Goal: Information Seeking & Learning: Learn about a topic

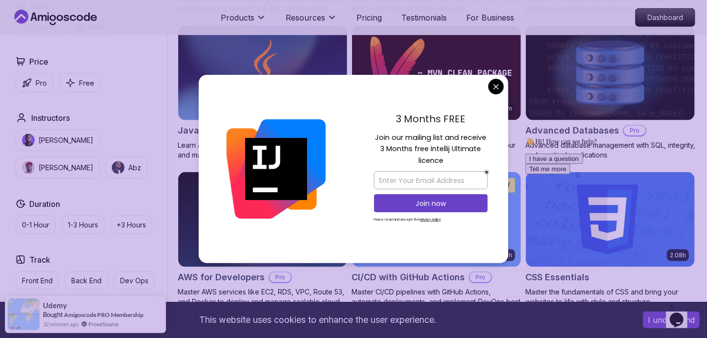
scroll to position [583, 0]
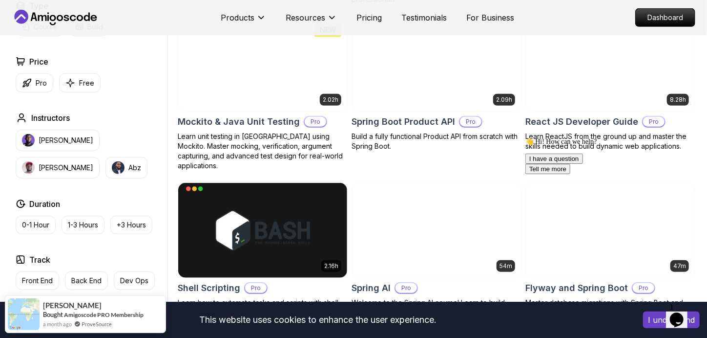
scroll to position [2115, 0]
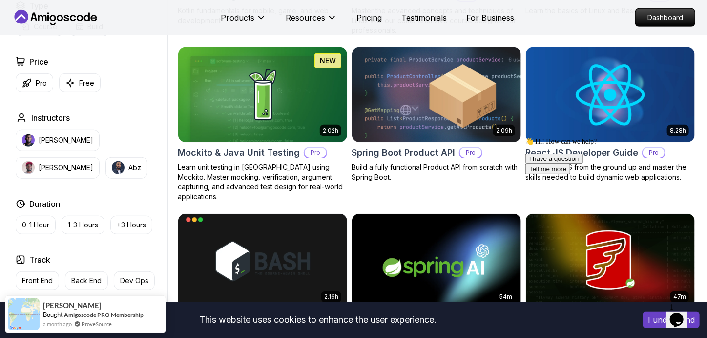
click at [32, 63] on h2 "Price" at bounding box center [38, 62] width 19 height 12
click at [30, 61] on h2 "Price" at bounding box center [38, 62] width 19 height 12
click at [41, 60] on h2 "Price" at bounding box center [38, 62] width 19 height 12
click at [643, 15] on p "Dashboard" at bounding box center [666, 17] width 56 height 17
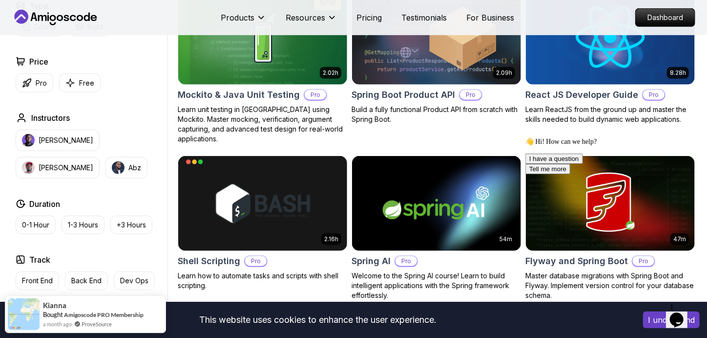
scroll to position [2171, 0]
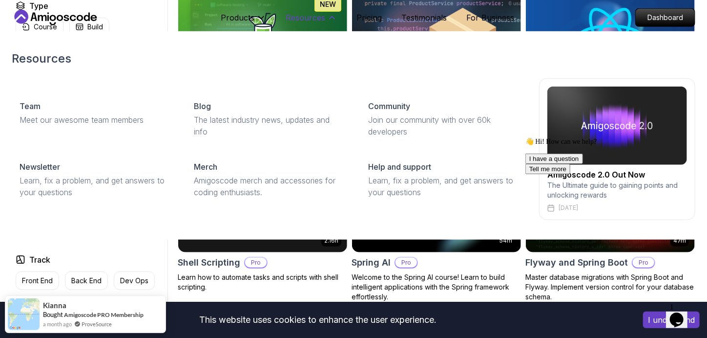
click at [317, 21] on p "Resources" at bounding box center [306, 18] width 40 height 12
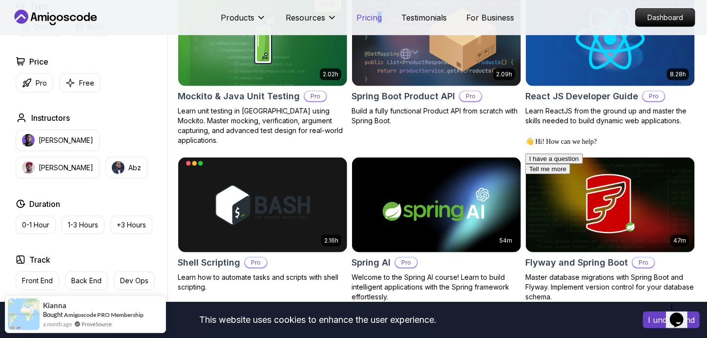
drag, startPoint x: 384, startPoint y: 15, endPoint x: 377, endPoint y: 17, distance: 6.8
click at [377, 17] on div "Products Resources Pricing Testimonials For Business" at bounding box center [368, 18] width 294 height 20
click at [377, 17] on p "Pricing" at bounding box center [369, 18] width 25 height 12
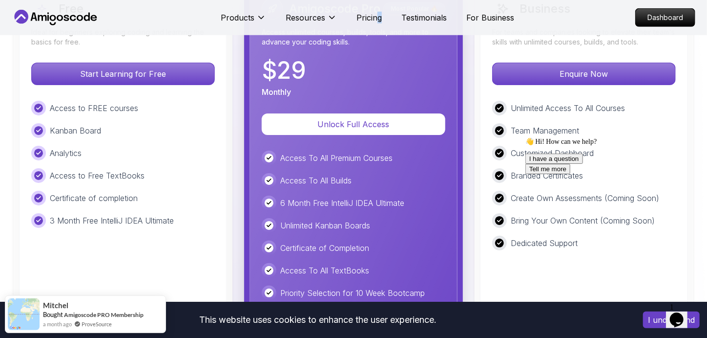
scroll to position [2293, 0]
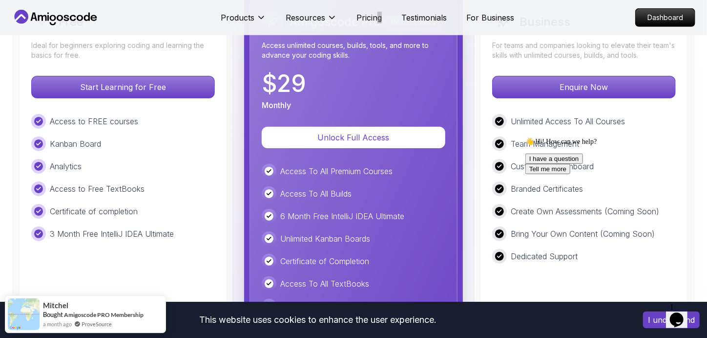
click at [681, 316] on icon "Opens Chat This icon Opens the chat window." at bounding box center [677, 319] width 16 height 16
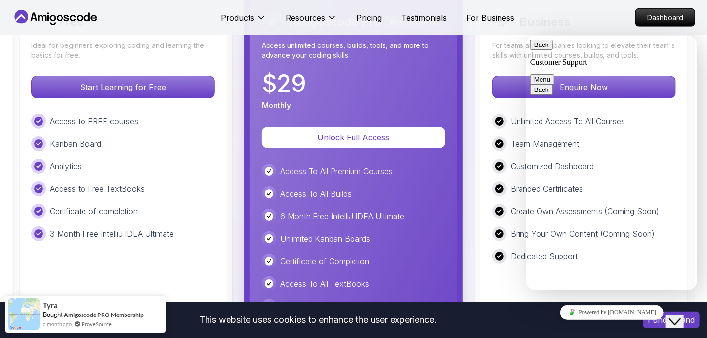
click at [526, 283] on div "Business For teams and companies looking to elevate their team's skills with un…" at bounding box center [584, 229] width 208 height 461
drag, startPoint x: 681, startPoint y: 305, endPoint x: 1167, endPoint y: 532, distance: 536.6
click at [681, 315] on button "Close Chat This icon closes the chat window." at bounding box center [675, 321] width 18 height 13
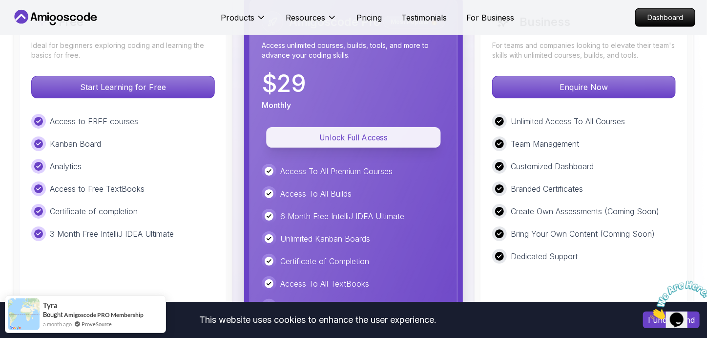
click at [338, 135] on p "Unlock Full Access" at bounding box center [354, 136] width 152 height 11
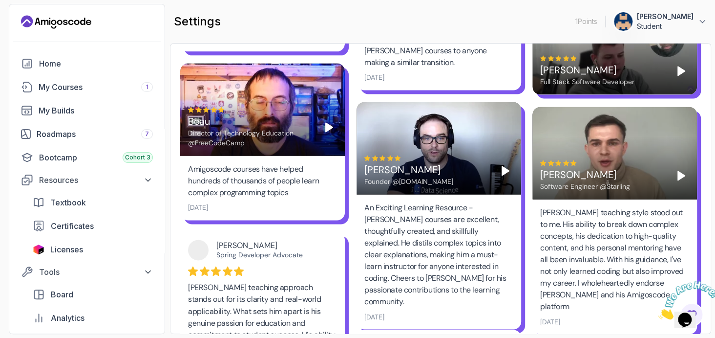
scroll to position [671, 0]
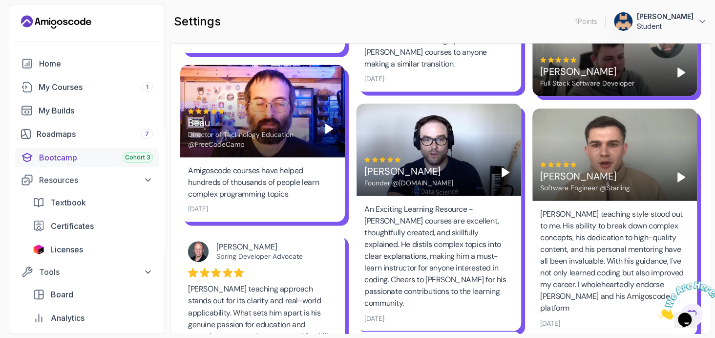
click at [74, 161] on div "Bootcamp Cohort 3" at bounding box center [96, 157] width 114 height 12
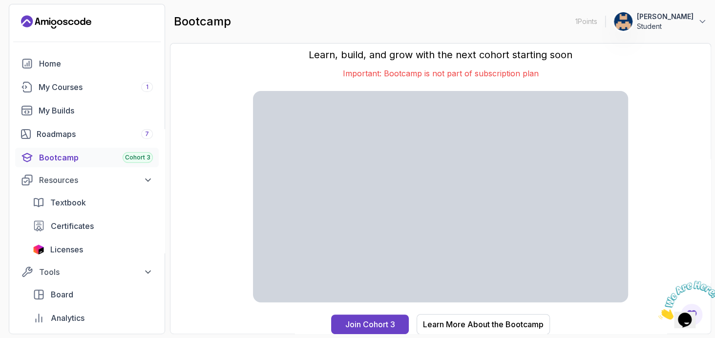
scroll to position [9, 0]
